Goal: Transaction & Acquisition: Purchase product/service

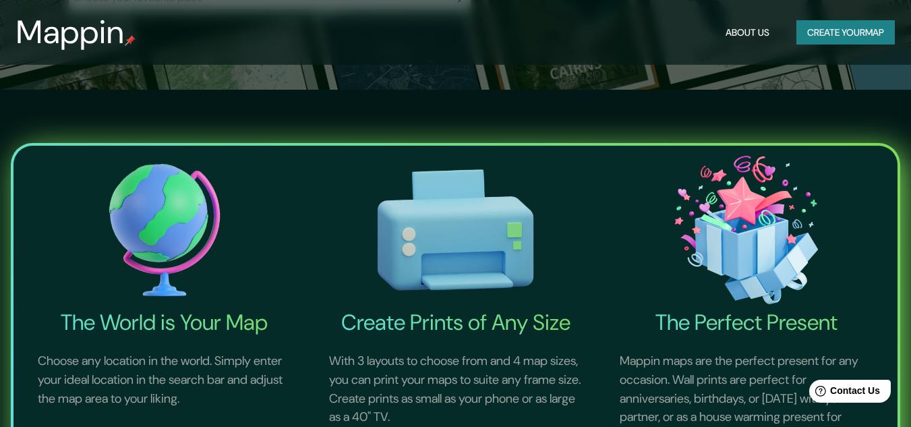
scroll to position [135, 0]
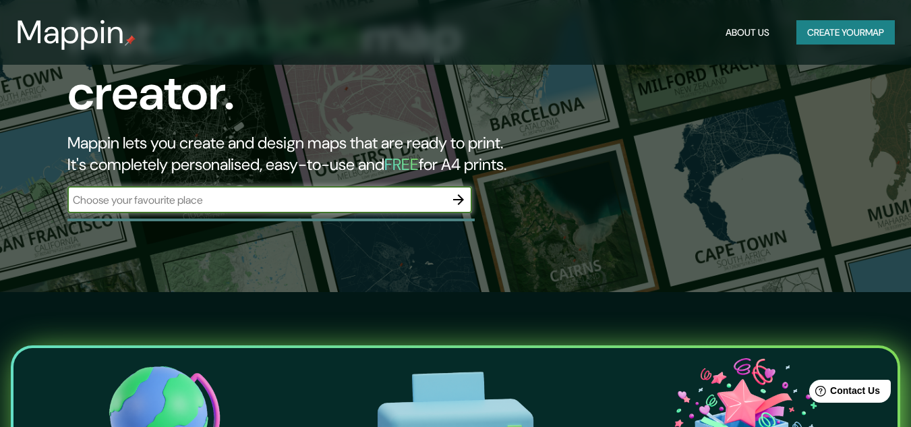
click at [197, 192] on input "text" at bounding box center [256, 200] width 378 height 16
type input "[GEOGRAPHIC_DATA]"
click at [457, 191] on icon "button" at bounding box center [458, 199] width 16 height 16
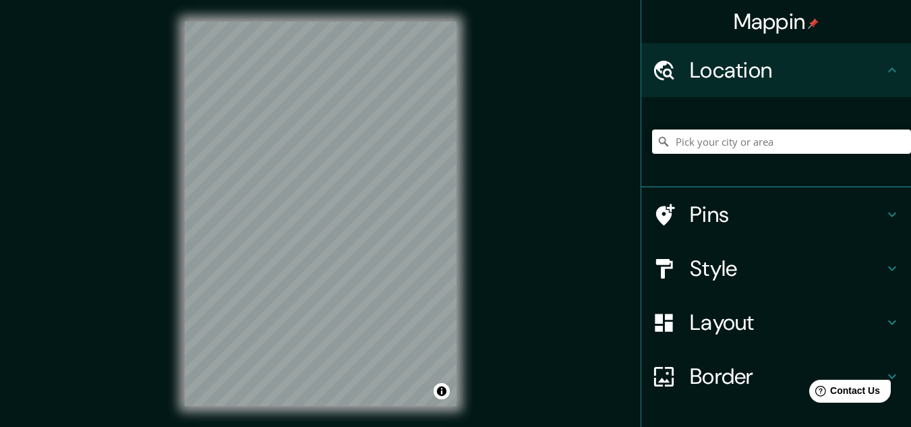
click at [694, 272] on h4 "Style" at bounding box center [787, 268] width 194 height 27
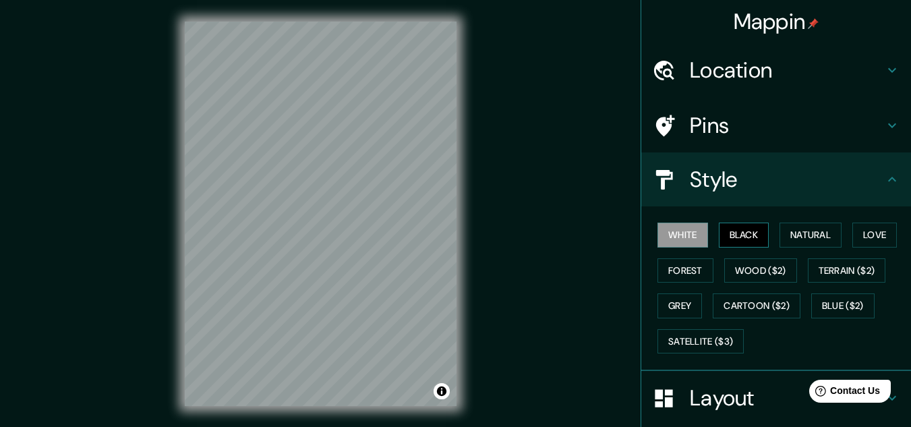
click at [719, 228] on button "Black" at bounding box center [744, 235] width 51 height 25
click at [794, 231] on button "Natural" at bounding box center [810, 235] width 62 height 25
drag, startPoint x: 881, startPoint y: 244, endPoint x: 862, endPoint y: 254, distance: 21.4
click at [881, 244] on button "Love" at bounding box center [874, 235] width 45 height 25
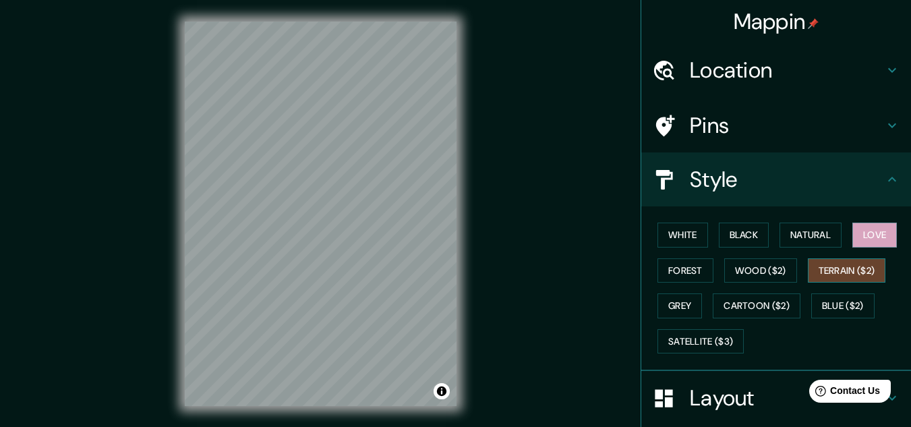
click at [854, 269] on button "Terrain ($2)" at bounding box center [847, 270] width 78 height 25
click at [746, 269] on button "Wood ($2)" at bounding box center [760, 270] width 73 height 25
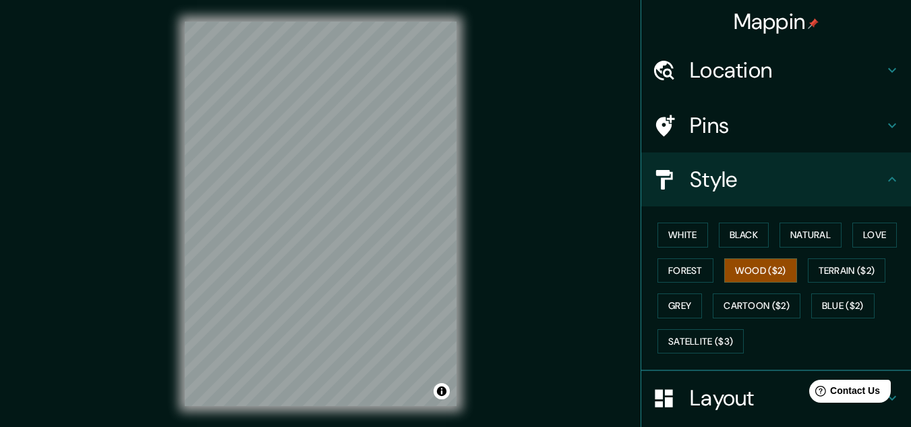
click at [682, 255] on div "White Black Natural Love Forest Wood ($2) Terrain ($2) Grey Cartoon ($2) Blue (…" at bounding box center [781, 288] width 259 height 142
click at [679, 273] on button "Forest" at bounding box center [685, 270] width 56 height 25
click at [748, 280] on button "Wood ($2)" at bounding box center [760, 270] width 73 height 25
click at [492, 267] on div "Mappin Location Pins Style White Black Natural Love Forest Wood ($2) Terrain ($…" at bounding box center [455, 224] width 911 height 449
click at [676, 299] on button "Grey" at bounding box center [679, 305] width 45 height 25
